Goal: Find specific page/section: Find specific page/section

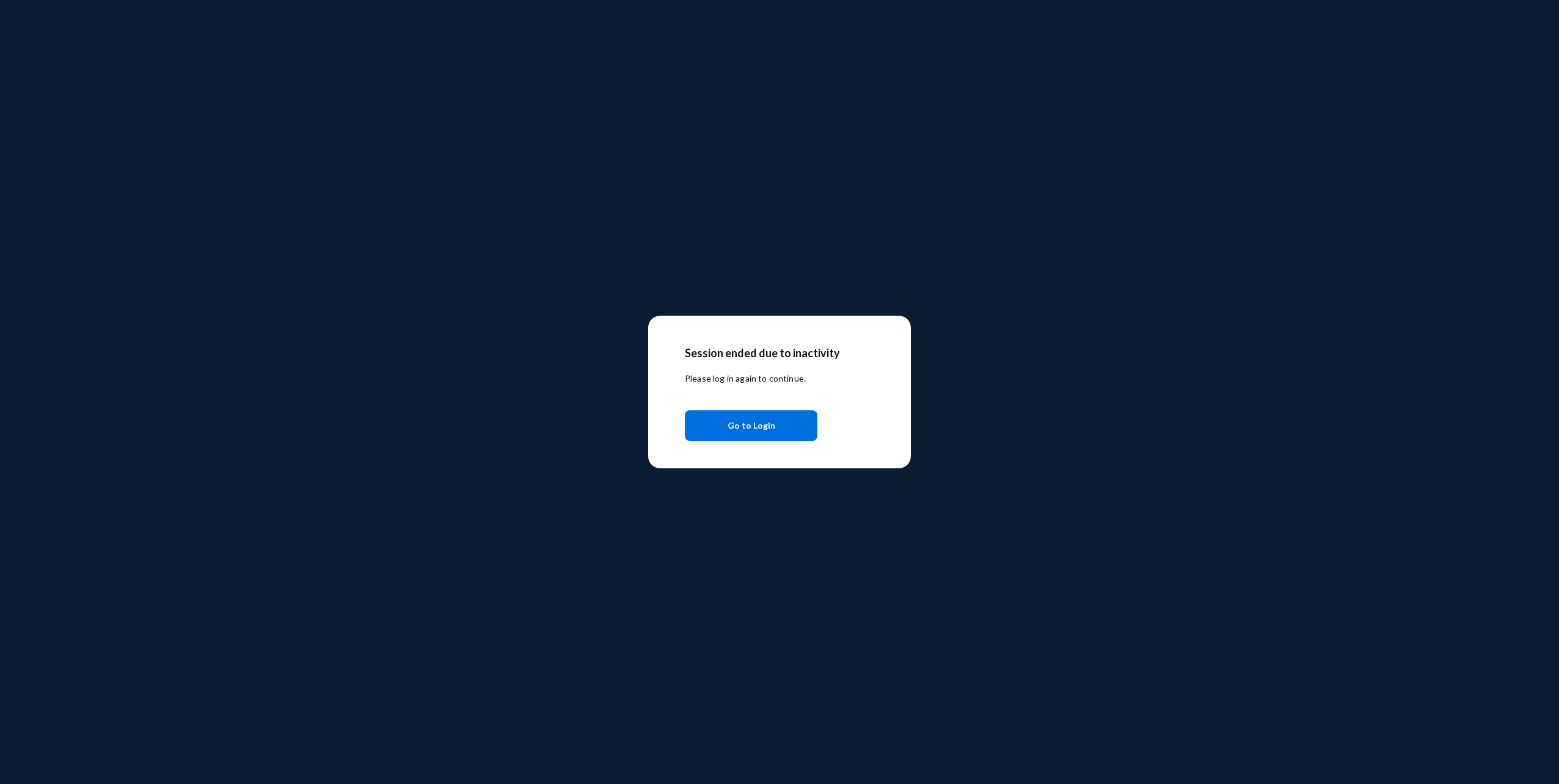
click at [753, 422] on span "Go to Login" at bounding box center [751, 426] width 48 height 22
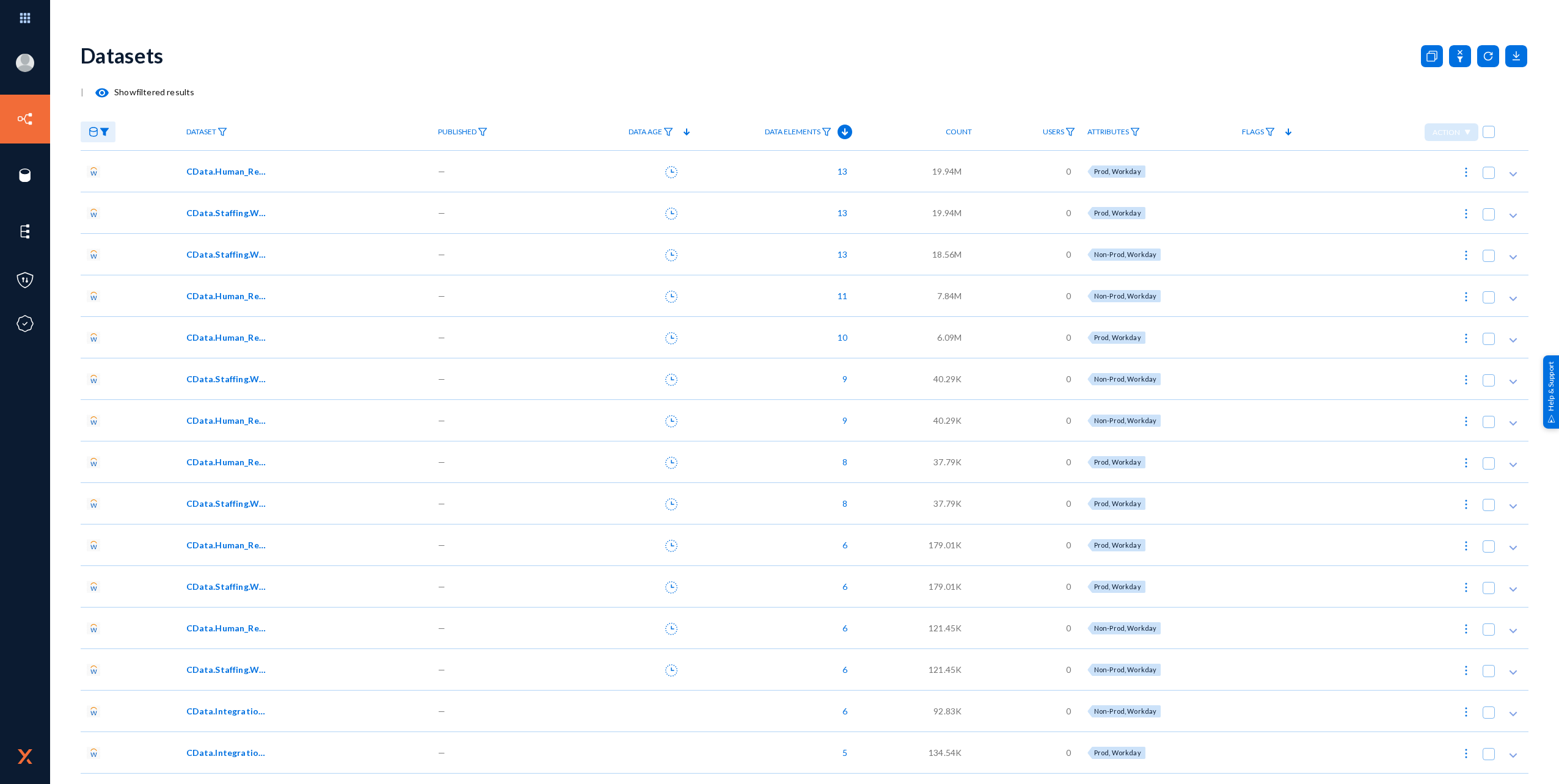
click at [225, 35] on div "Datasets" at bounding box center [804, 55] width 1448 height 50
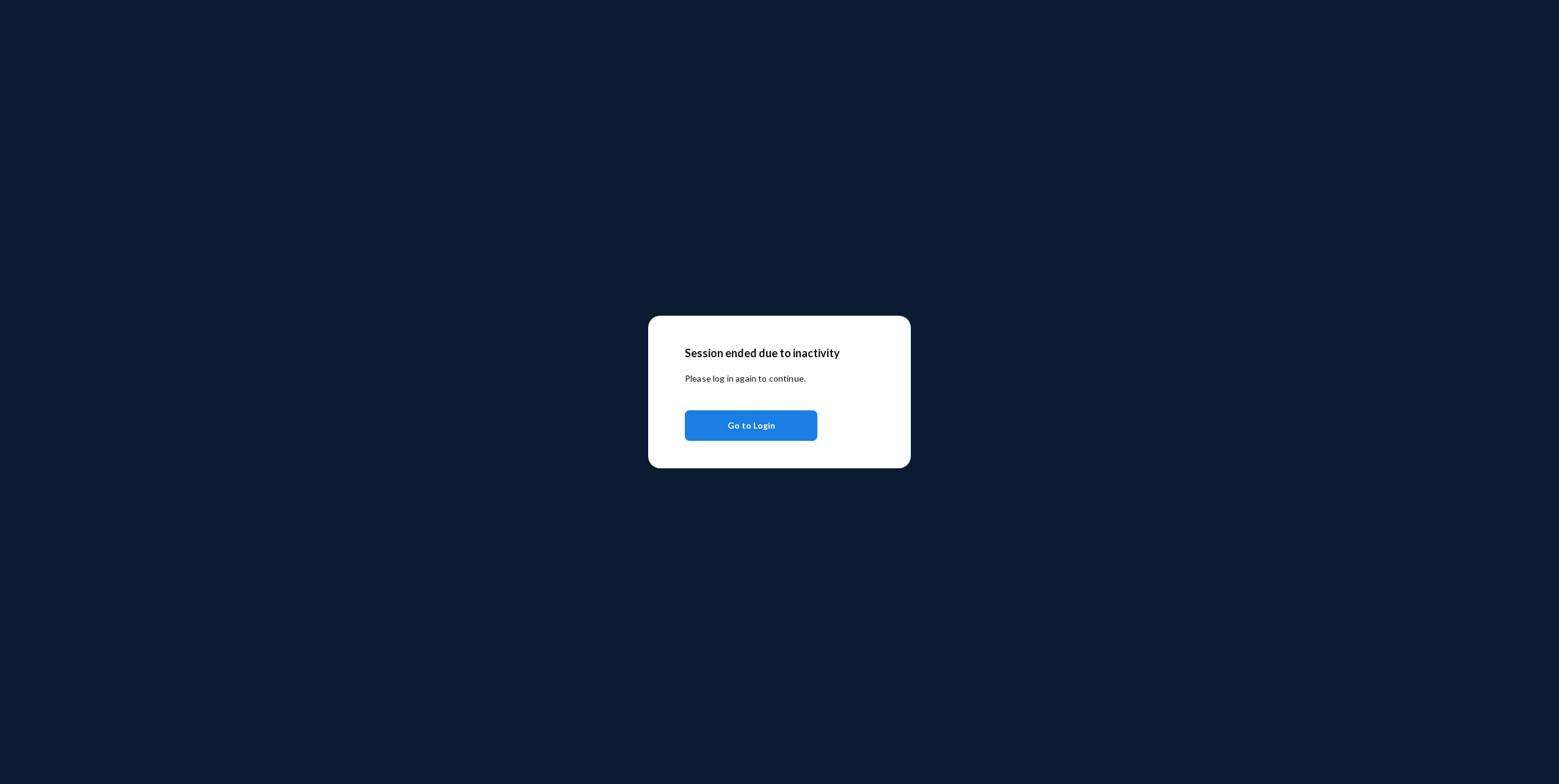
click at [721, 429] on button "Go to Login" at bounding box center [750, 425] width 132 height 30
